Goal: Information Seeking & Learning: Learn about a topic

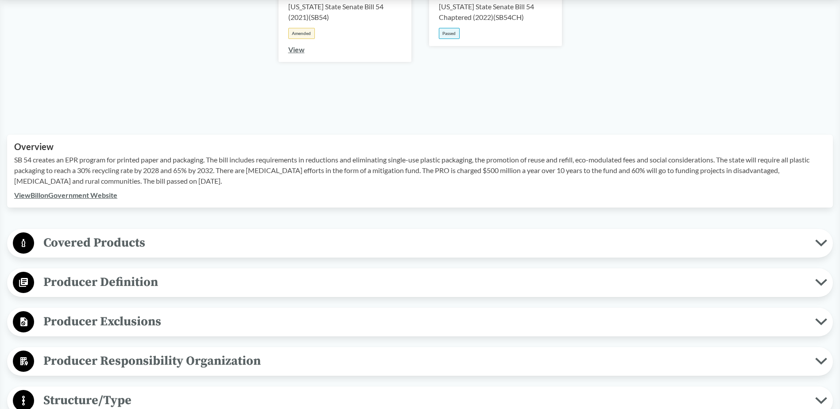
scroll to position [266, 0]
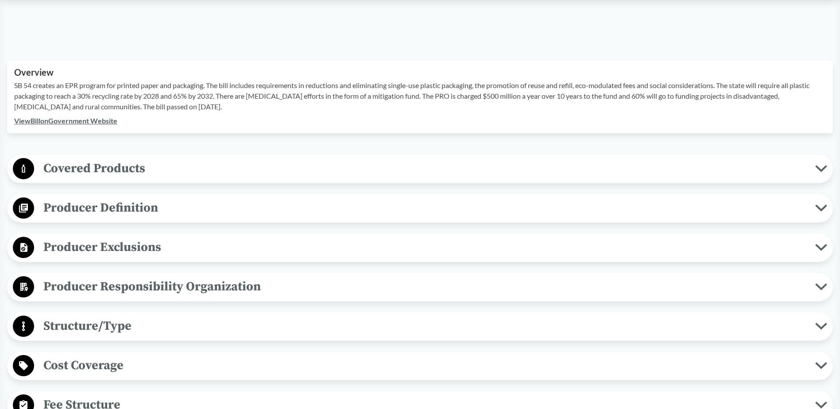
click at [106, 170] on span "Covered Products" at bounding box center [424, 169] width 781 height 20
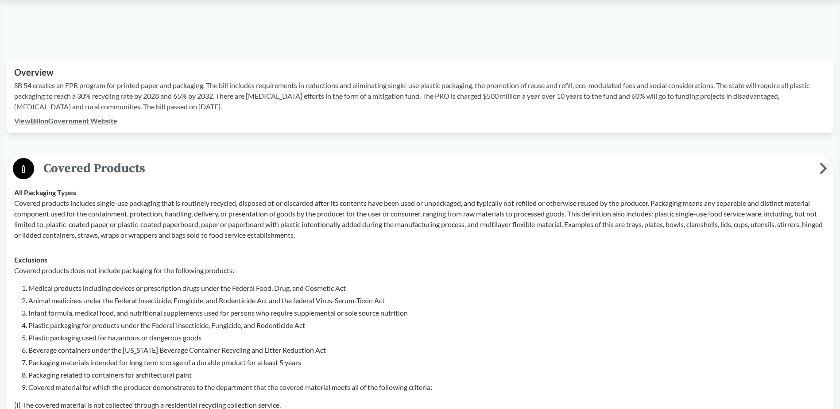
click at [463, 204] on p "Covered products includes single-use packaging that is routinely recycled, disp…" at bounding box center [420, 219] width 812 height 43
click at [68, 211] on p "Covered products includes single-use packaging that is routinely recycled, disp…" at bounding box center [420, 219] width 812 height 43
drag, startPoint x: 68, startPoint y: 211, endPoint x: 239, endPoint y: 218, distance: 171.1
click at [239, 218] on p "Covered products includes single-use packaging that is routinely recycled, disp…" at bounding box center [420, 219] width 812 height 43
click at [507, 214] on p "Covered products includes single-use packaging that is routinely recycled, disp…" at bounding box center [420, 219] width 812 height 43
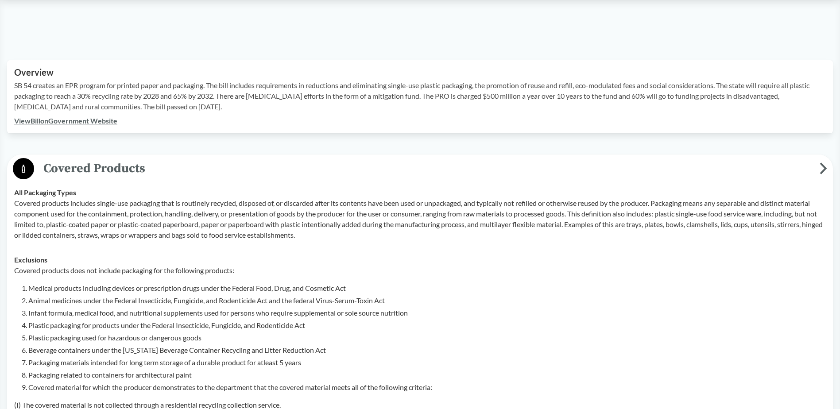
click at [591, 216] on p "Covered products includes single-use packaging that is routinely recycled, disp…" at bounding box center [420, 219] width 812 height 43
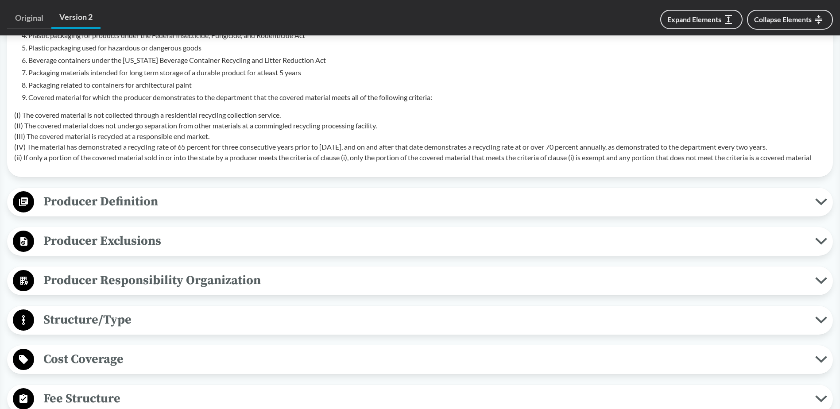
scroll to position [576, 0]
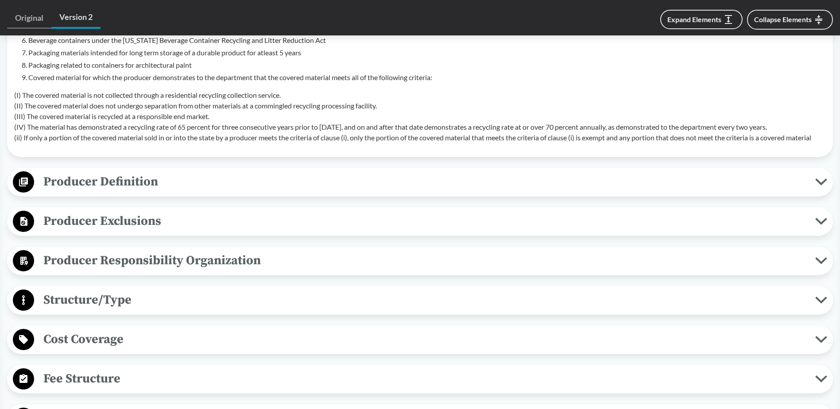
click at [88, 94] on p "(I) The covered material is not collected through a residential recycling colle…" at bounding box center [420, 116] width 812 height 53
click at [95, 104] on p "(I) The covered material is not collected through a residential recycling colle…" at bounding box center [420, 116] width 812 height 53
click at [126, 135] on p "(I) The covered material is not collected through a residential recycling colle…" at bounding box center [420, 116] width 812 height 53
click at [109, 130] on p "(I) The covered material is not collected through a residential recycling colle…" at bounding box center [420, 116] width 812 height 53
click at [396, 128] on p "(I) The covered material is not collected through a residential recycling colle…" at bounding box center [420, 116] width 812 height 53
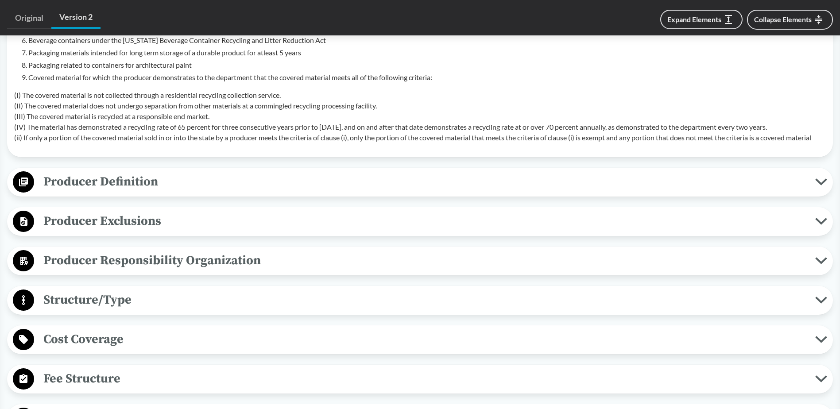
click at [438, 129] on p "(I) The covered material is not collected through a residential recycling colle…" at bounding box center [420, 116] width 812 height 53
click at [552, 129] on p "(I) The covered material is not collected through a residential recycling colle…" at bounding box center [420, 116] width 812 height 53
click at [661, 125] on p "(I) The covered material is not collected through a residential recycling colle…" at bounding box center [420, 116] width 812 height 53
click at [65, 142] on p "(I) The covered material is not collected through a residential recycling colle…" at bounding box center [420, 116] width 812 height 53
click at [206, 137] on p "(I) The covered material is not collected through a residential recycling colle…" at bounding box center [420, 116] width 812 height 53
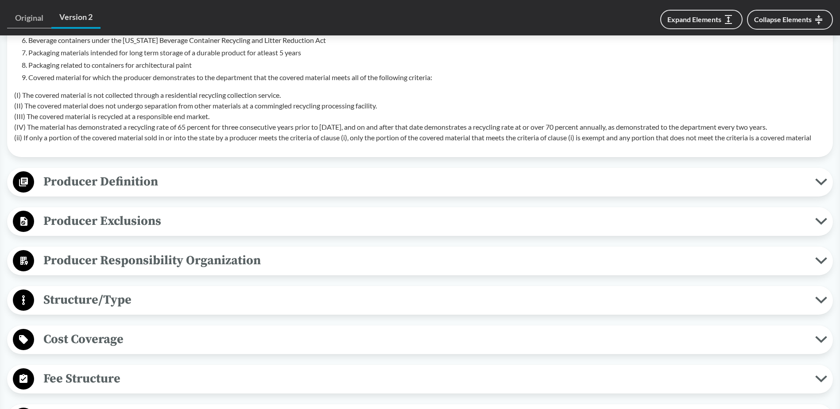
click at [286, 140] on p "(I) The covered material is not collected through a residential recycling colle…" at bounding box center [420, 116] width 812 height 53
click at [94, 118] on p "(I) The covered material is not collected through a residential recycling colle…" at bounding box center [420, 116] width 812 height 53
click at [160, 121] on p "(I) The covered material is not collected through a residential recycling colle…" at bounding box center [420, 116] width 812 height 53
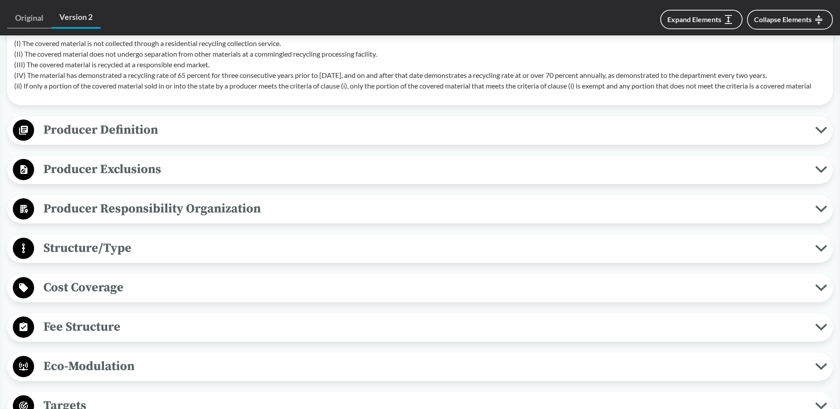
scroll to position [664, 0]
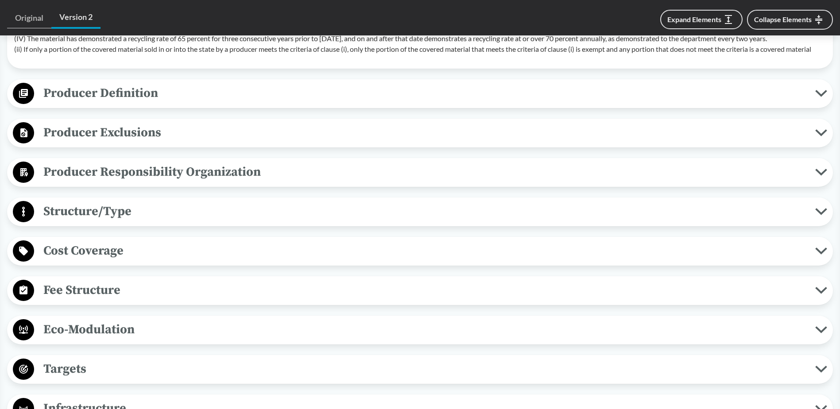
click at [99, 92] on span "Producer Definition" at bounding box center [424, 93] width 781 height 20
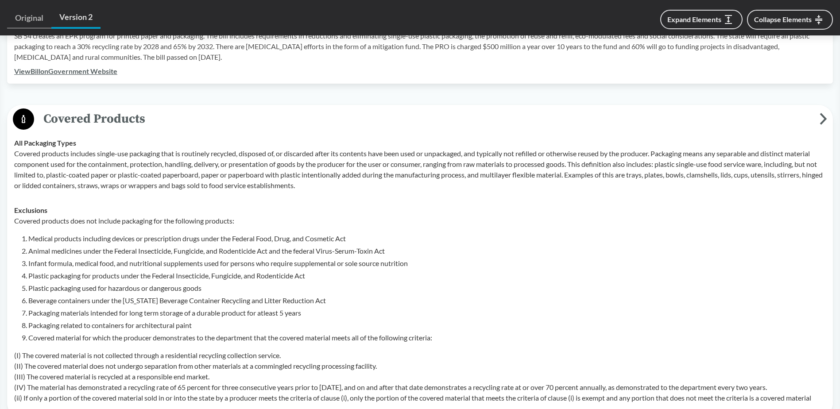
scroll to position [310, 0]
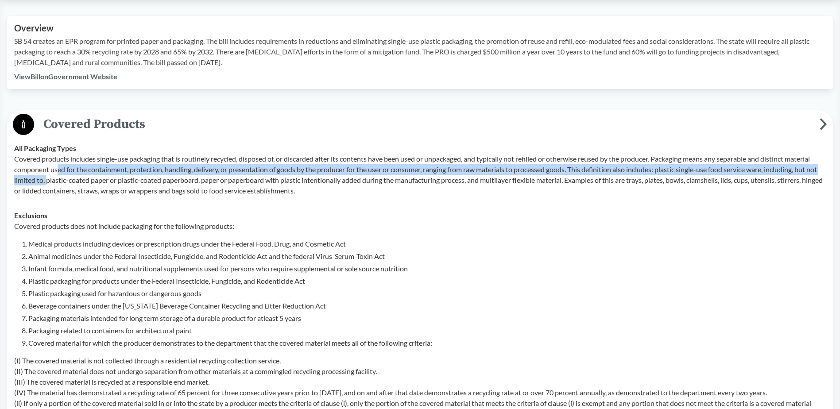
drag, startPoint x: 57, startPoint y: 166, endPoint x: 58, endPoint y: 185, distance: 19.5
click at [58, 185] on p "Covered products includes single-use packaging that is routinely recycled, disp…" at bounding box center [420, 175] width 812 height 43
drag, startPoint x: 58, startPoint y: 185, endPoint x: 197, endPoint y: 174, distance: 139.9
click at [197, 174] on p "Covered products includes single-use packaging that is routinely recycled, disp…" at bounding box center [420, 175] width 812 height 43
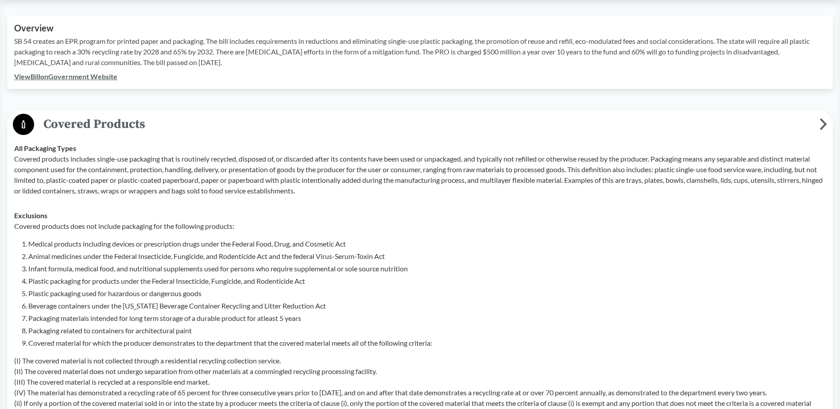
click at [182, 158] on p "Covered products includes single-use packaging that is routinely recycled, disp…" at bounding box center [420, 175] width 812 height 43
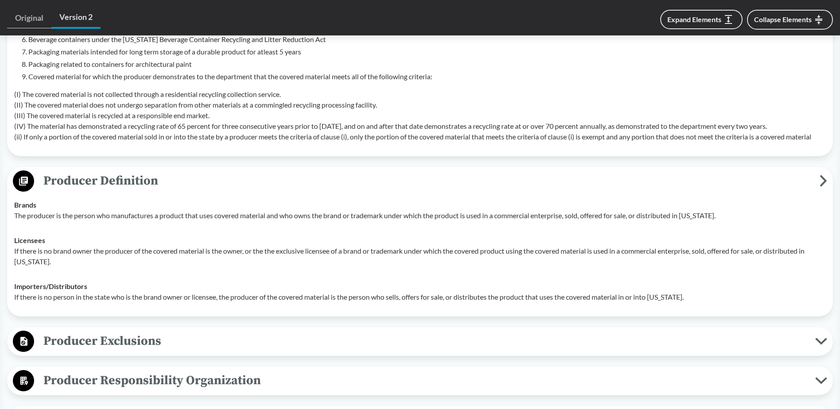
scroll to position [664, 0]
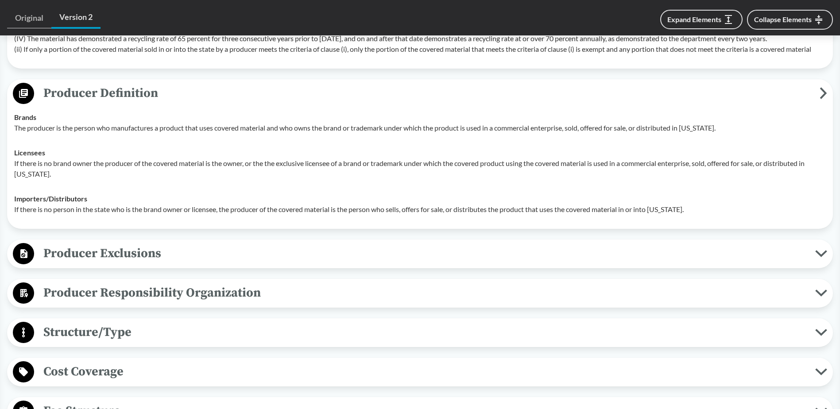
click at [133, 259] on span "Producer Exclusions" at bounding box center [424, 254] width 781 height 20
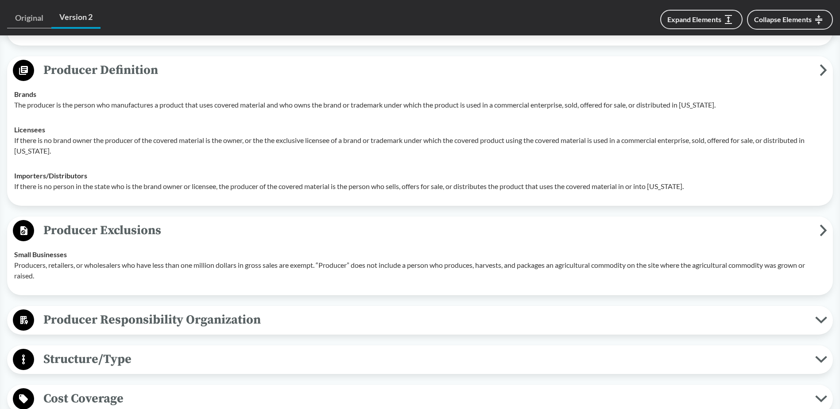
scroll to position [708, 0]
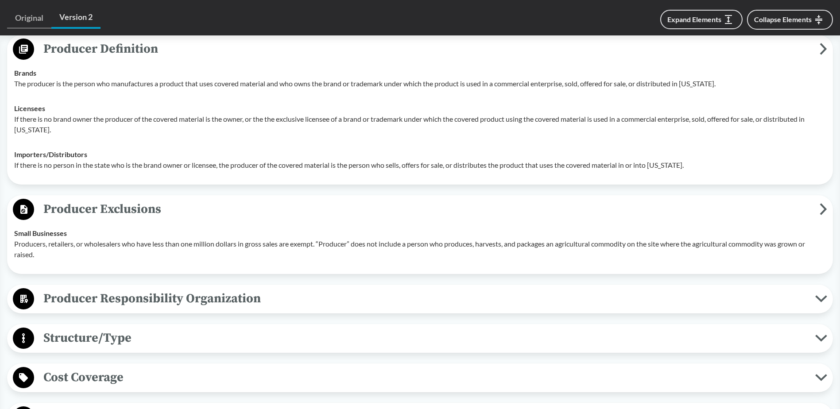
click at [179, 244] on p "Producers, retailers, or wholesalers who have less than one million dollars in …" at bounding box center [420, 249] width 812 height 21
drag, startPoint x: 214, startPoint y: 247, endPoint x: 252, endPoint y: 248, distance: 38.5
click at [215, 247] on p "Producers, retailers, or wholesalers who have less than one million dollars in …" at bounding box center [420, 249] width 812 height 21
click at [277, 246] on p "Producers, retailers, or wholesalers who have less than one million dollars in …" at bounding box center [420, 249] width 812 height 21
click at [343, 246] on p "Producers, retailers, or wholesalers who have less than one million dollars in …" at bounding box center [420, 249] width 812 height 21
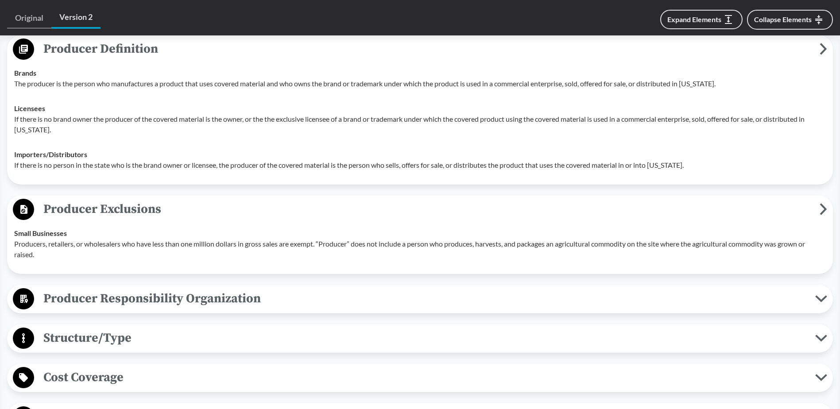
click at [389, 241] on p "Producers, retailers, or wholesalers who have less than one million dollars in …" at bounding box center [420, 249] width 812 height 21
click at [582, 240] on p "Producers, retailers, or wholesalers who have less than one million dollars in …" at bounding box center [420, 249] width 812 height 21
click at [388, 236] on div "Small Businesses Producers, retailers, or wholesalers who have less than one mi…" at bounding box center [420, 244] width 812 height 32
click at [428, 247] on p "Producers, retailers, or wholesalers who have less than one million dollars in …" at bounding box center [420, 249] width 812 height 21
drag, startPoint x: 465, startPoint y: 244, endPoint x: 509, endPoint y: 247, distance: 44.3
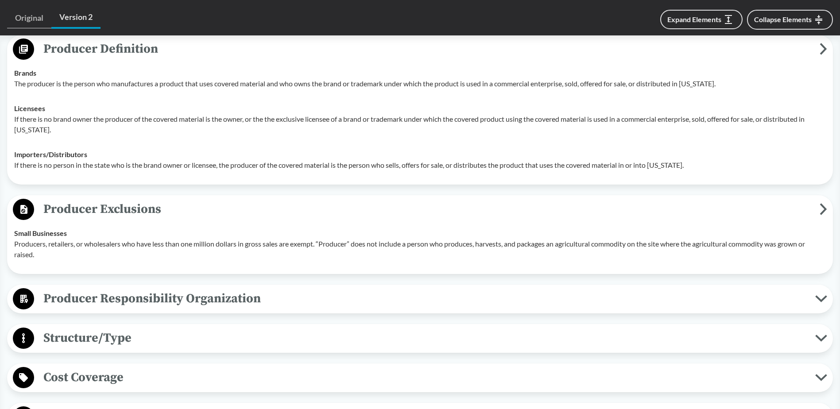
click at [465, 244] on p "Producers, retailers, or wholesalers who have less than one million dollars in …" at bounding box center [420, 249] width 812 height 21
click at [624, 241] on p "Producers, retailers, or wholesalers who have less than one million dollars in …" at bounding box center [420, 249] width 812 height 21
click at [634, 243] on p "Producers, retailers, or wholesalers who have less than one million dollars in …" at bounding box center [420, 249] width 812 height 21
click at [732, 245] on p "Producers, retailers, or wholesalers who have less than one million dollars in …" at bounding box center [420, 249] width 812 height 21
click at [731, 244] on p "Producers, retailers, or wholesalers who have less than one million dollars in …" at bounding box center [420, 249] width 812 height 21
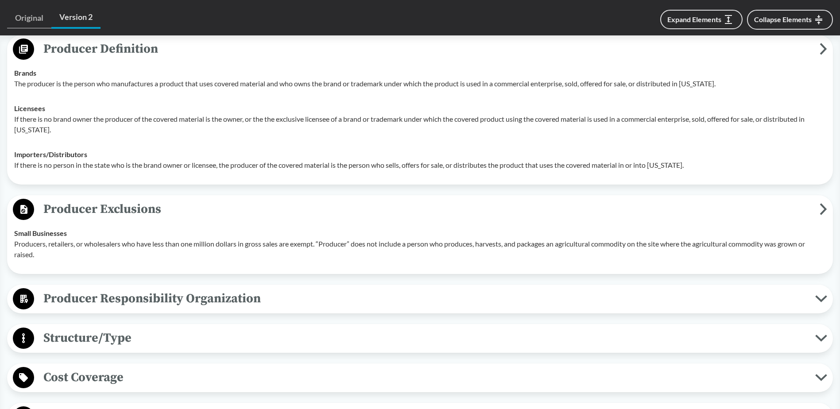
click at [708, 244] on p "Producers, retailers, or wholesalers who have less than one million dollars in …" at bounding box center [420, 249] width 812 height 21
click at [722, 244] on p "Producers, retailers, or wholesalers who have less than one million dollars in …" at bounding box center [420, 249] width 812 height 21
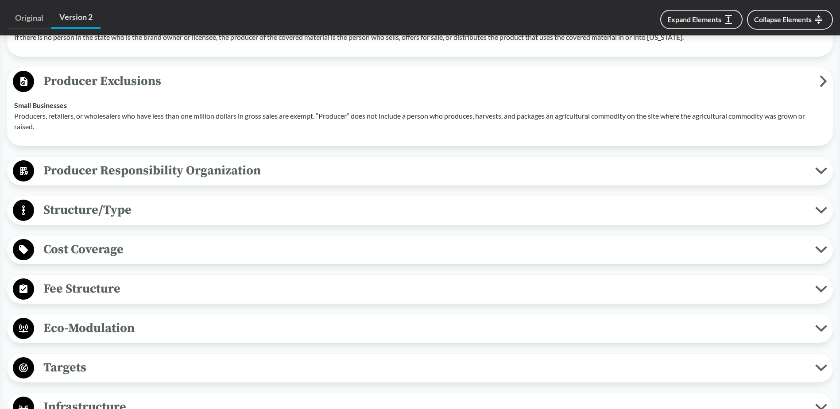
scroll to position [841, 0]
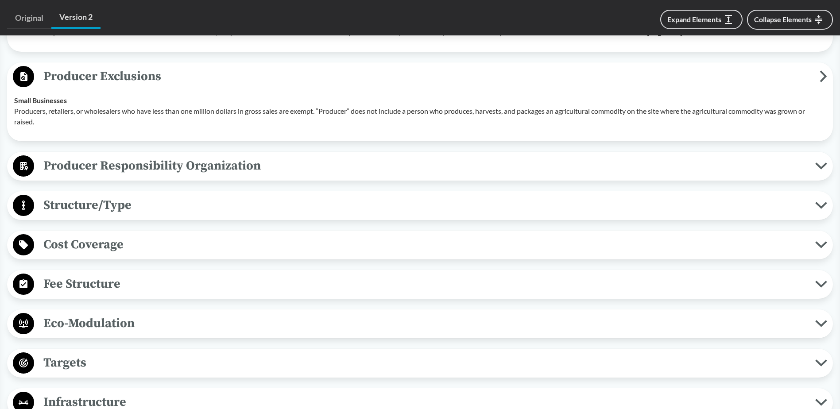
click at [105, 292] on span "Fee Structure" at bounding box center [424, 284] width 781 height 20
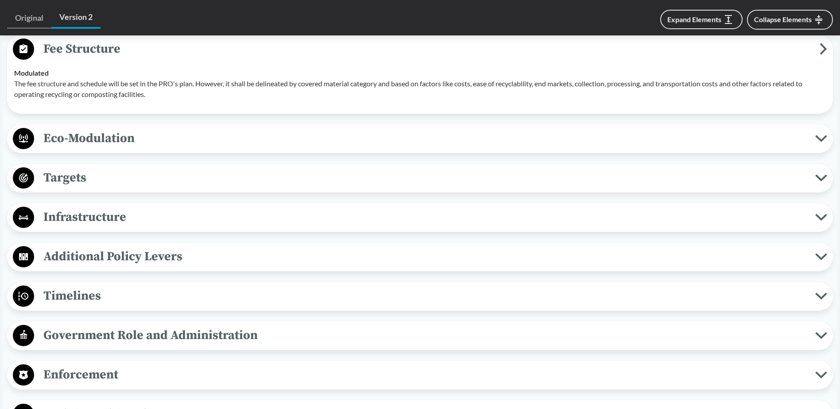
scroll to position [1107, 0]
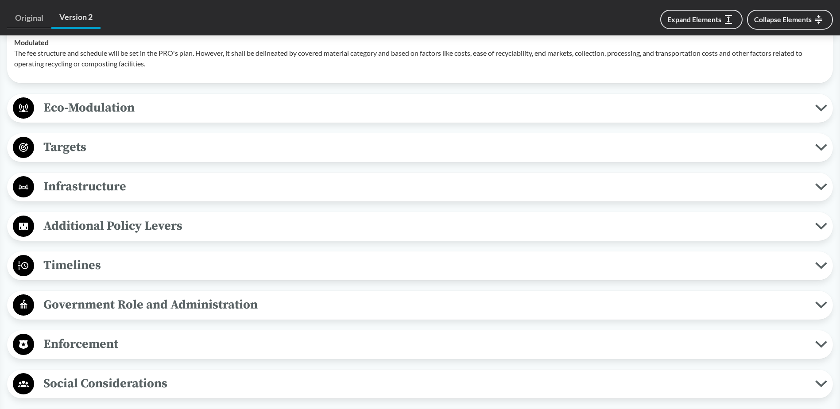
click at [72, 263] on span "Timelines" at bounding box center [424, 266] width 781 height 20
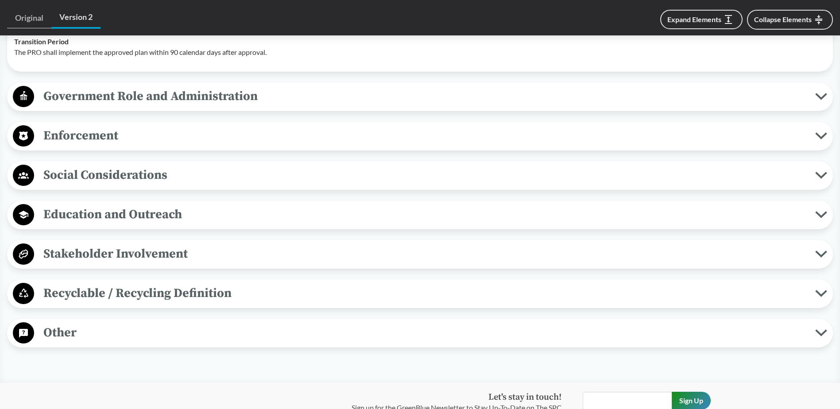
scroll to position [1461, 0]
